Goal: Task Accomplishment & Management: Use online tool/utility

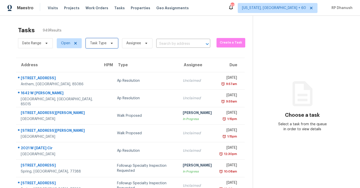
click at [104, 45] on span "Task Type" at bounding box center [98, 43] width 17 height 5
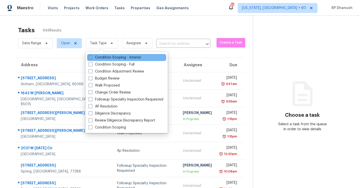
click at [108, 58] on label "Condition Scoping - Interior" at bounding box center [115, 57] width 53 height 5
click at [92, 58] on input "Condition Scoping - Interior" at bounding box center [90, 56] width 3 height 3
checkbox input "true"
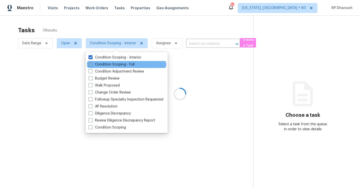
click at [108, 64] on label "Condition Scoping - Full" at bounding box center [112, 64] width 46 height 5
click at [92, 64] on input "Condition Scoping - Full" at bounding box center [90, 63] width 3 height 3
checkbox input "true"
